Goal: Task Accomplishment & Management: Use online tool/utility

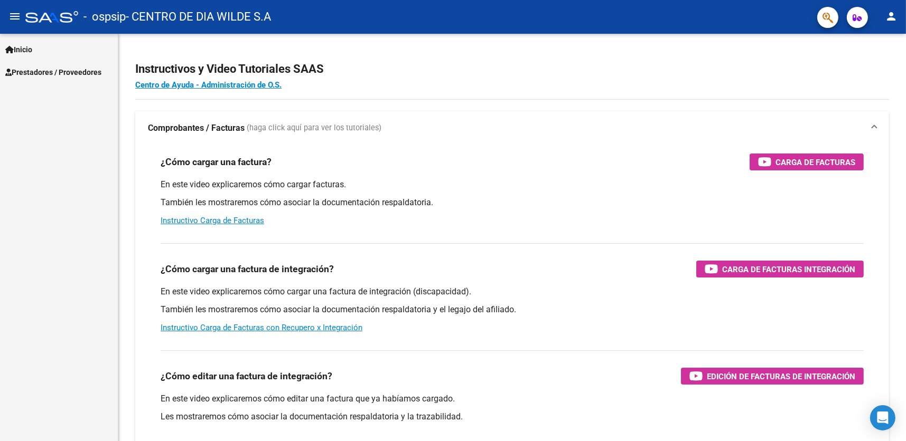
click at [79, 68] on span "Prestadores / Proveedores" at bounding box center [53, 73] width 96 height 12
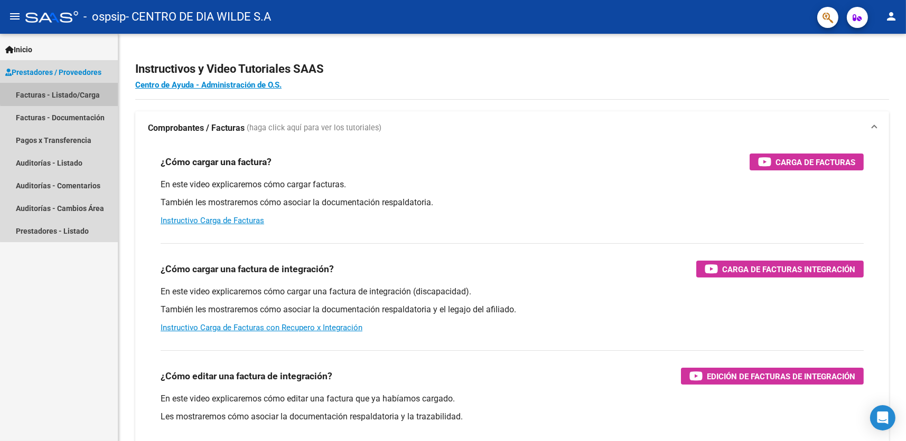
click at [65, 91] on link "Facturas - Listado/Carga" at bounding box center [59, 94] width 118 height 23
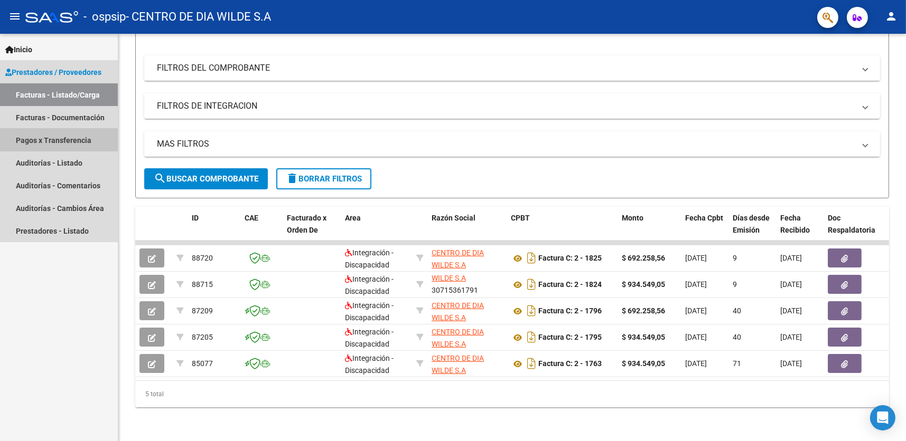
click at [56, 138] on link "Pagos x Transferencia" at bounding box center [59, 140] width 118 height 23
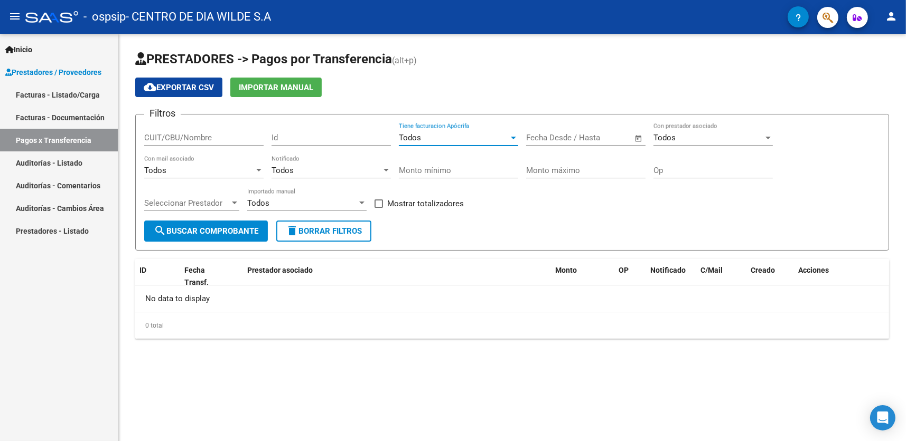
click at [506, 135] on div "Todos" at bounding box center [454, 138] width 110 height 10
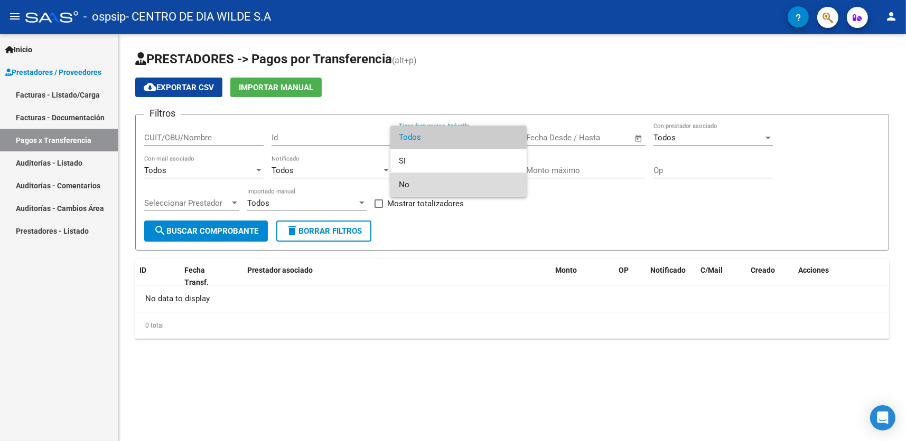
click at [453, 188] on span "No" at bounding box center [458, 185] width 119 height 24
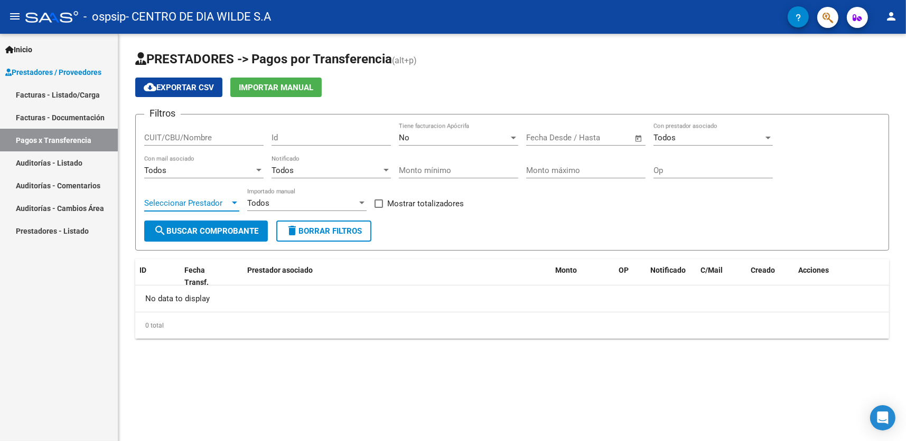
click at [226, 200] on span "Seleccionar Prestador" at bounding box center [187, 204] width 86 height 10
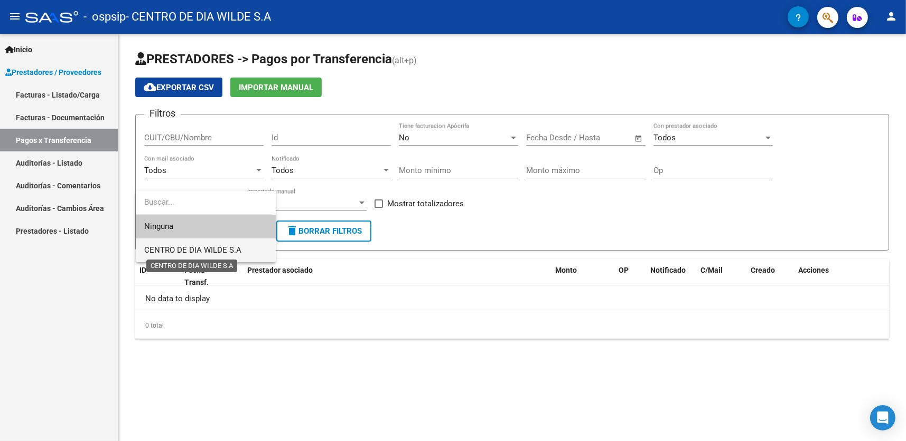
click at [206, 252] on span "CENTRO DE DIA WILDE S.A" at bounding box center [192, 251] width 97 height 10
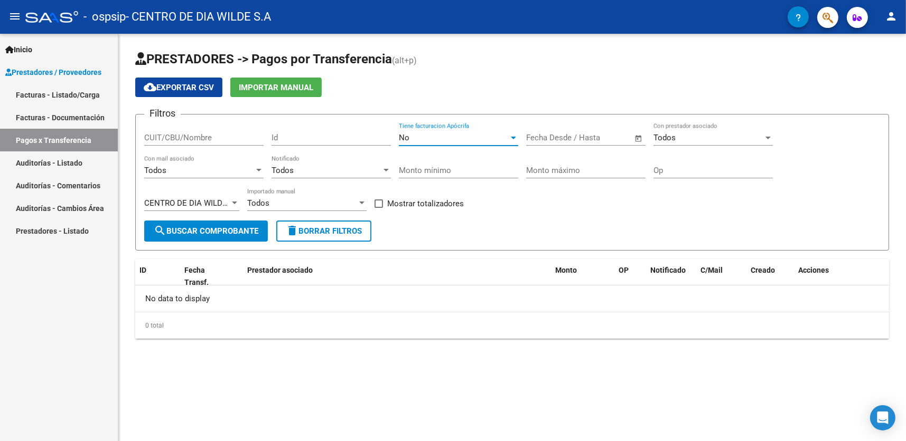
click at [514, 139] on div at bounding box center [514, 138] width 10 height 8
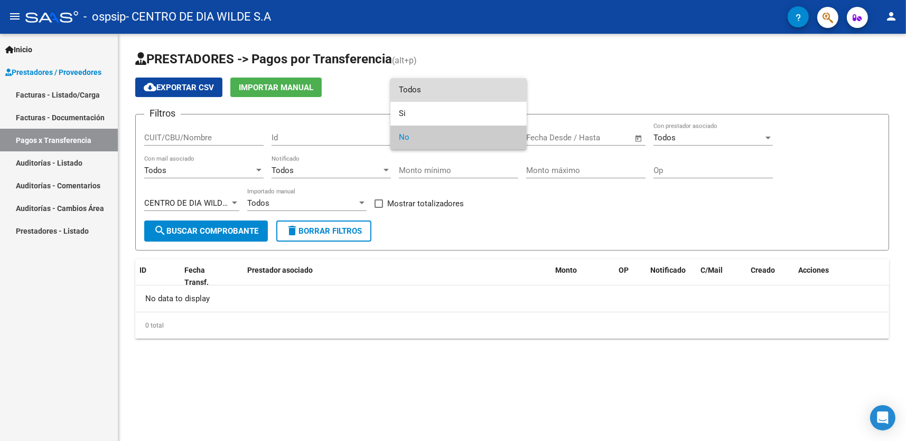
click at [457, 83] on span "Todos" at bounding box center [458, 90] width 119 height 24
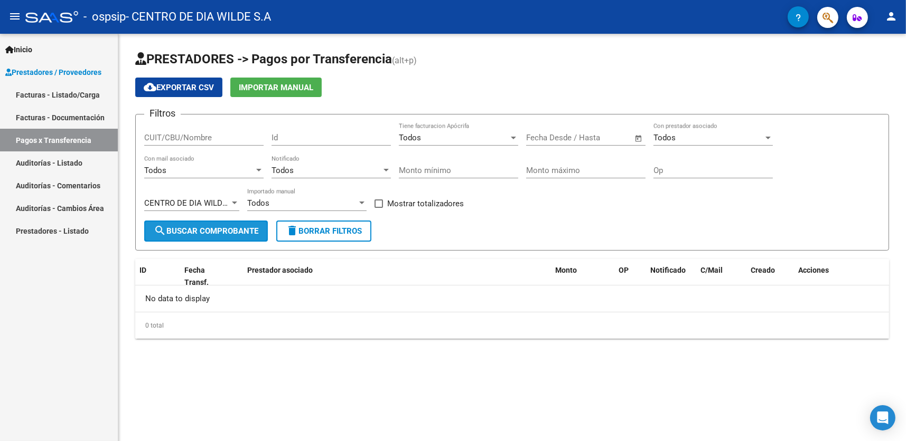
click at [232, 228] on span "search Buscar Comprobante" at bounding box center [206, 232] width 105 height 10
click at [78, 111] on link "Facturas - Documentación" at bounding box center [59, 117] width 118 height 23
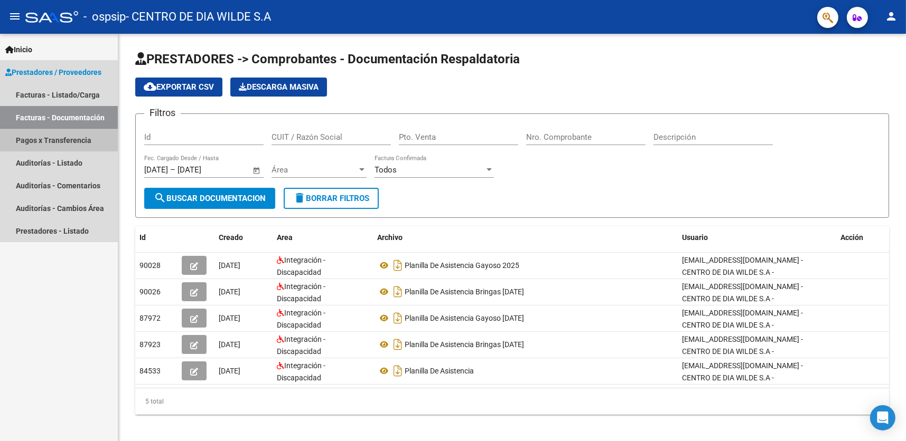
click at [61, 137] on link "Pagos x Transferencia" at bounding box center [59, 140] width 118 height 23
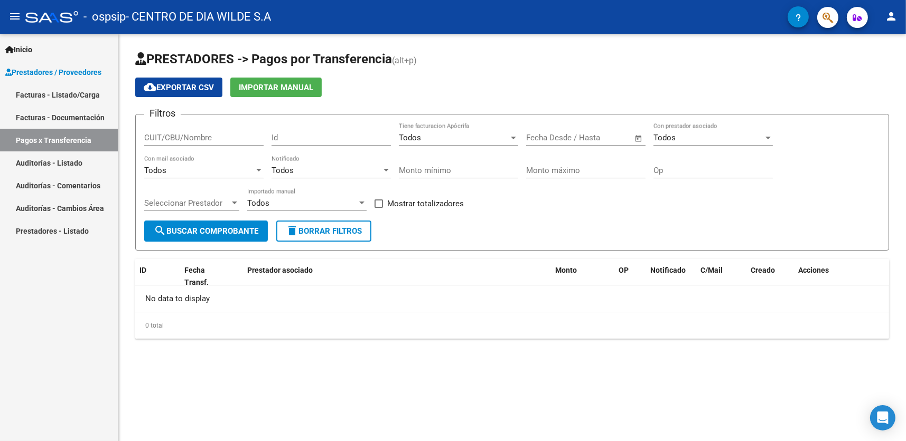
click at [93, 90] on link "Facturas - Listado/Carga" at bounding box center [59, 94] width 118 height 23
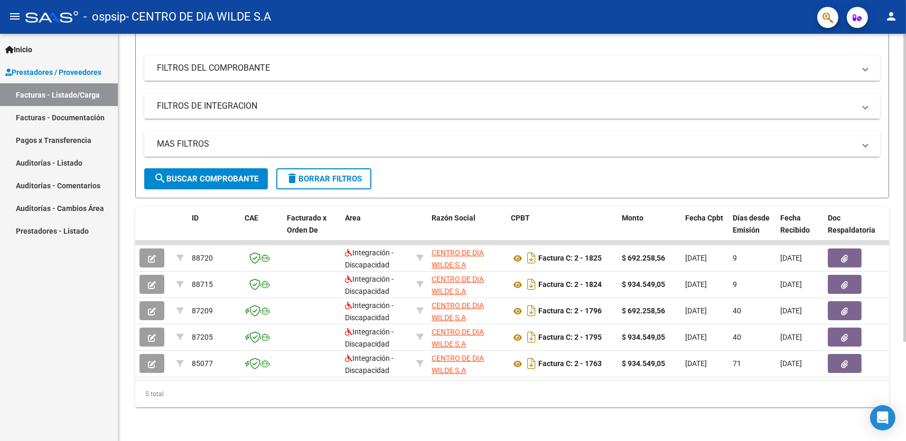
scroll to position [131, 0]
